Goal: Navigation & Orientation: Find specific page/section

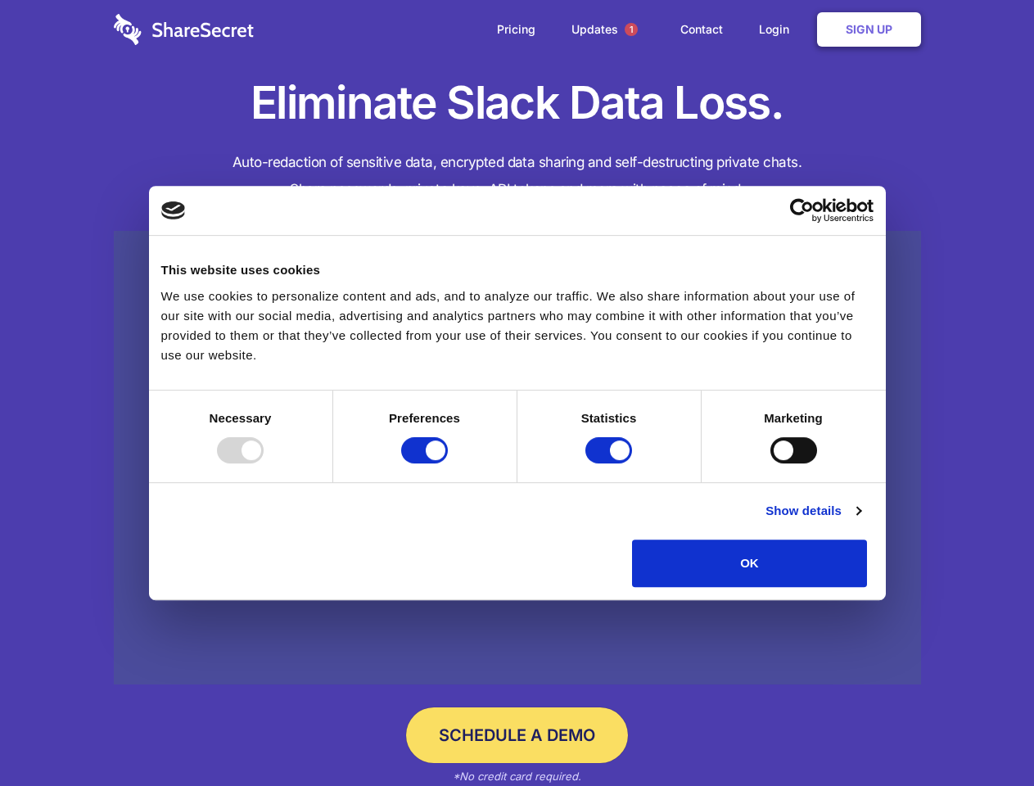
click at [264, 463] on div at bounding box center [240, 450] width 47 height 26
click at [448, 463] on input "Preferences" at bounding box center [424, 450] width 47 height 26
checkbox input "false"
click at [611, 463] on input "Statistics" at bounding box center [608, 450] width 47 height 26
checkbox input "false"
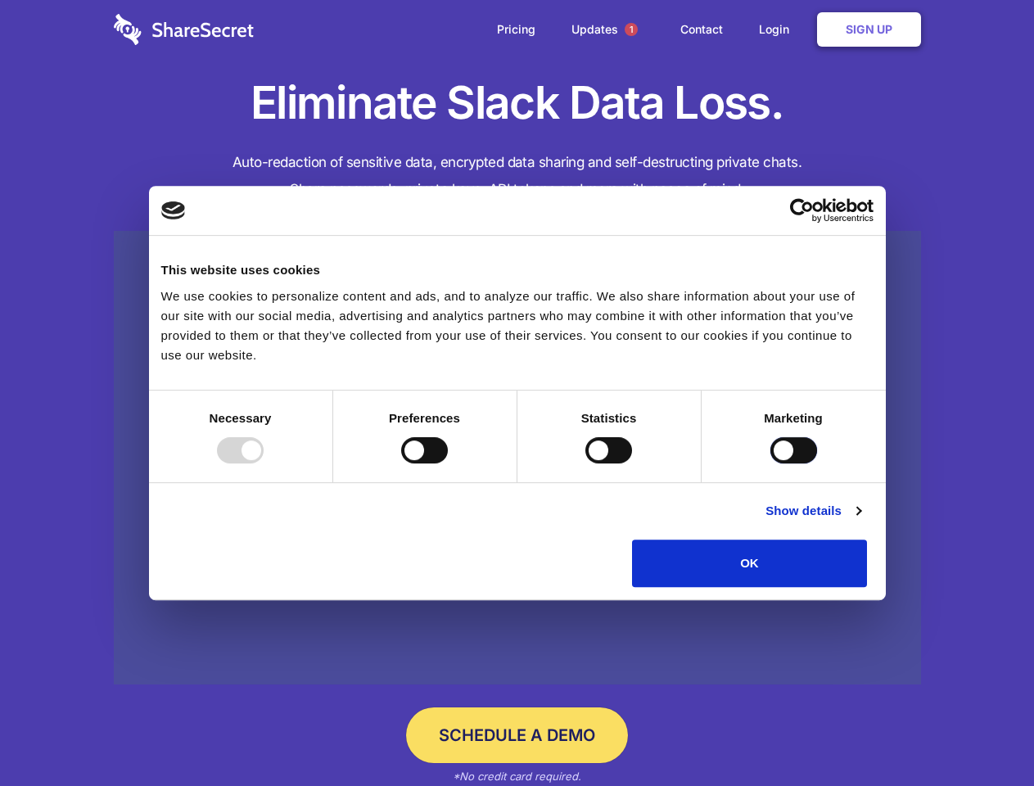
click at [770, 463] on input "Marketing" at bounding box center [793, 450] width 47 height 26
checkbox input "true"
click at [860, 521] on link "Show details" at bounding box center [812, 511] width 95 height 20
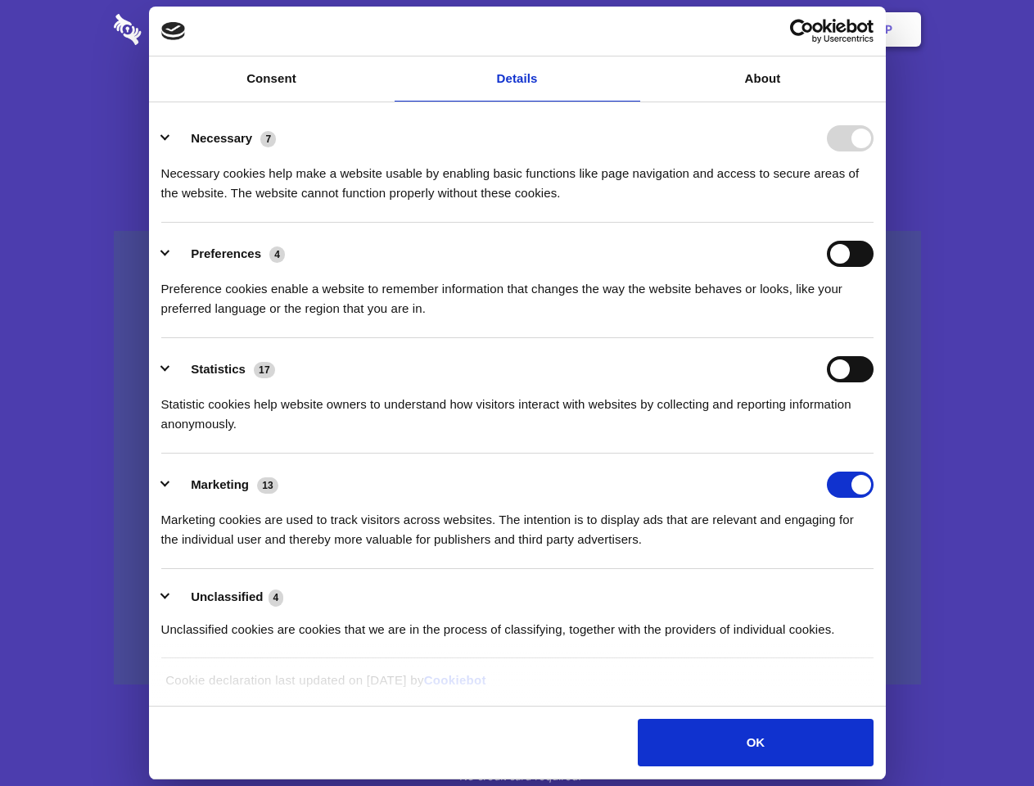
click at [874, 223] on li "Necessary 7 Necessary cookies help make a website usable by enabling basic func…" at bounding box center [517, 164] width 712 height 115
click at [630, 29] on span "1" at bounding box center [631, 29] width 13 height 13
